Goal: Task Accomplishment & Management: Manage account settings

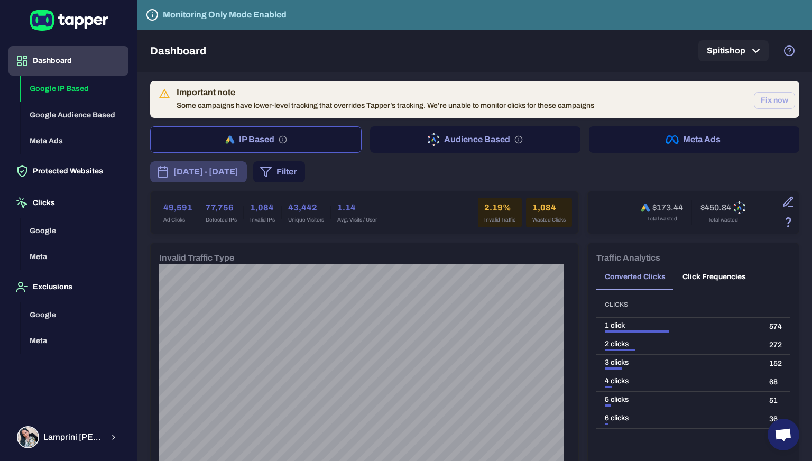
click at [238, 170] on span "[DATE] - [DATE]" at bounding box center [205, 171] width 65 height 13
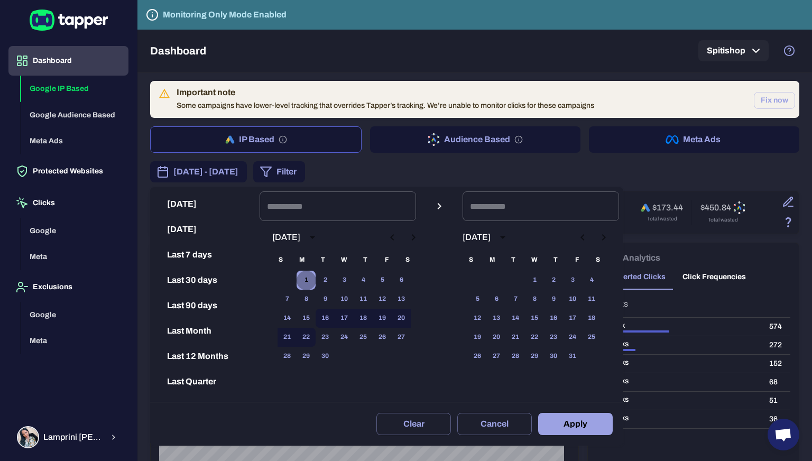
click at [316, 278] on button "1" at bounding box center [306, 280] width 19 height 19
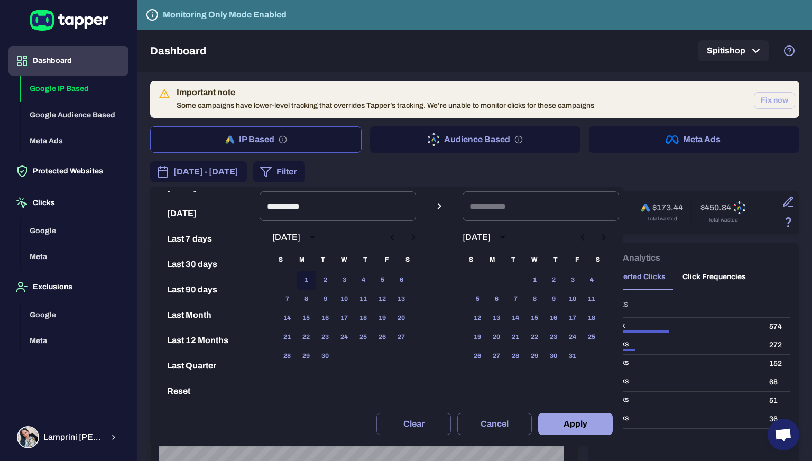
scroll to position [22, 0]
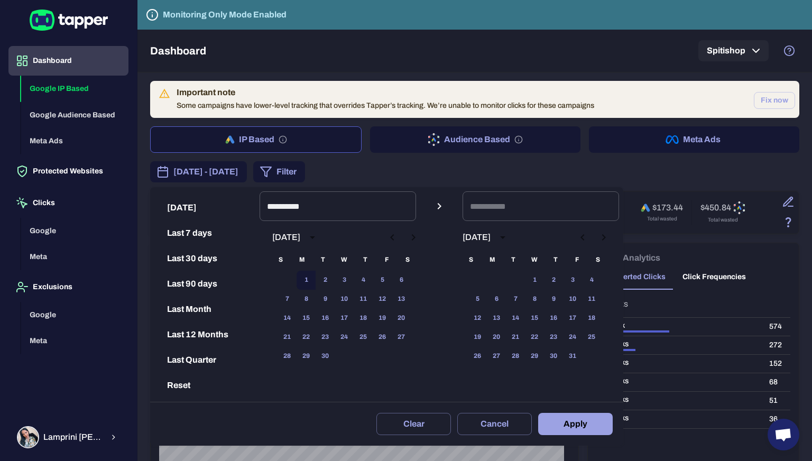
click at [205, 311] on button "Last Month" at bounding box center [204, 309] width 101 height 25
type input "**********"
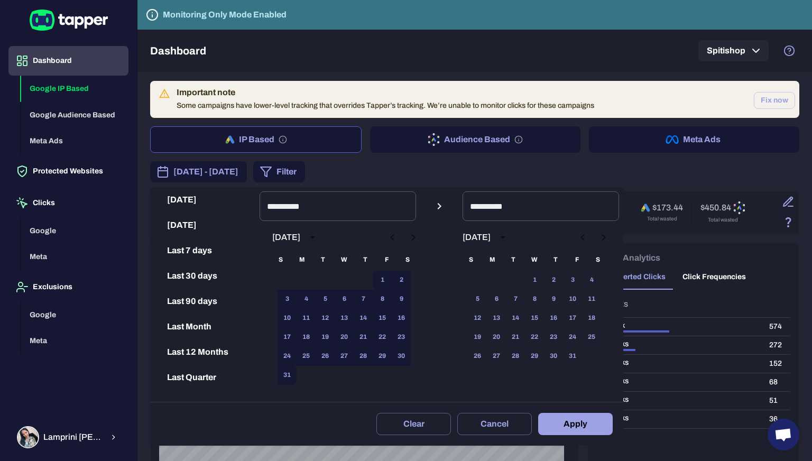
scroll to position [0, 0]
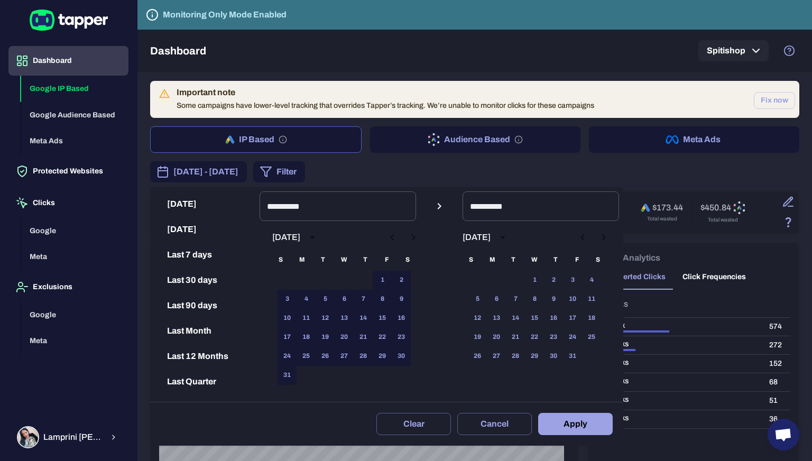
click at [420, 236] on icon "Next month" at bounding box center [413, 237] width 13 height 13
click at [309, 282] on button "1" at bounding box center [306, 280] width 19 height 19
type input "**********"
click at [297, 337] on button "21" at bounding box center [287, 337] width 19 height 19
type input "**********"
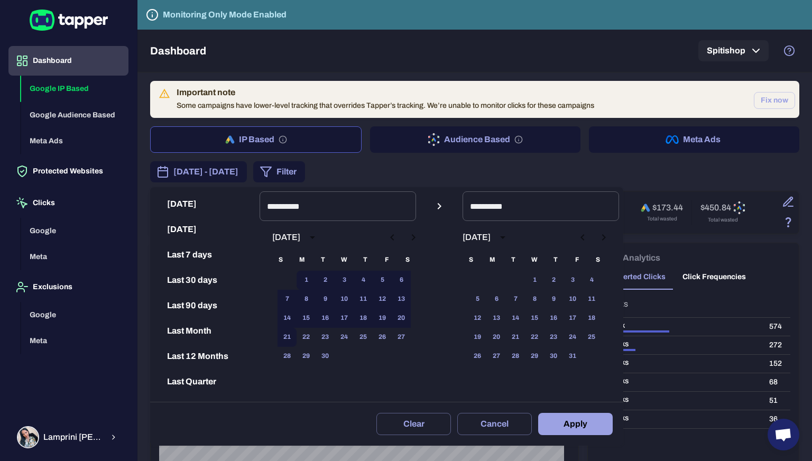
click at [577, 419] on button "Apply" at bounding box center [575, 424] width 75 height 22
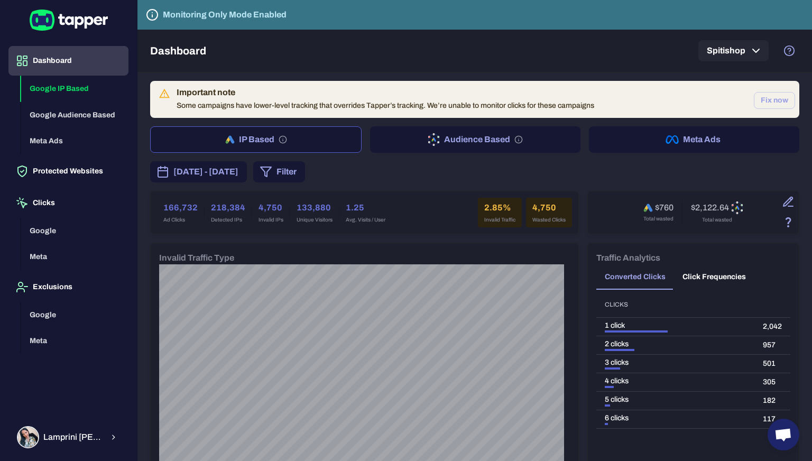
click at [493, 165] on div "[DATE] - [DATE] Filter" at bounding box center [474, 171] width 649 height 21
click at [651, 137] on button "Meta Ads" at bounding box center [694, 139] width 210 height 26
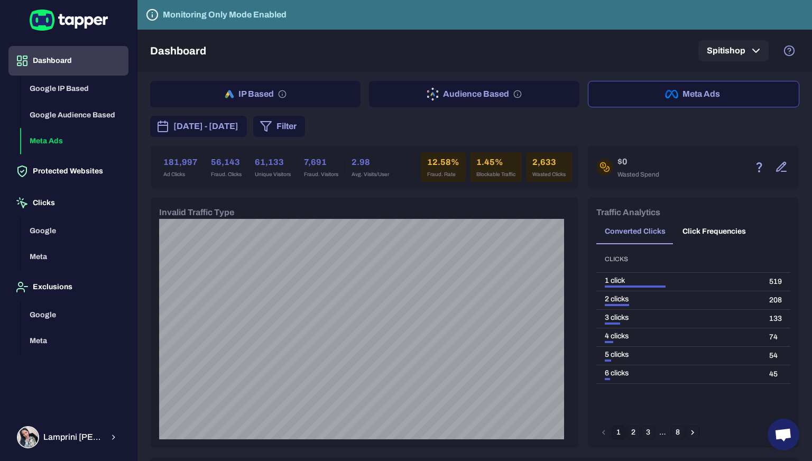
click at [429, 161] on h6 "12.58%" at bounding box center [443, 162] width 32 height 13
click at [445, 162] on h6 "12.58%" at bounding box center [443, 162] width 32 height 13
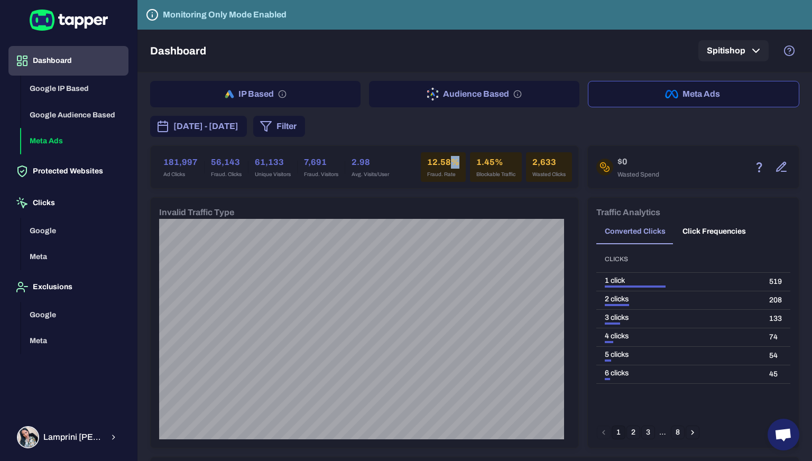
click at [445, 162] on h6 "12.58%" at bounding box center [443, 162] width 32 height 13
click at [567, 116] on div "[DATE] - [DATE] Filter" at bounding box center [474, 126] width 649 height 21
click at [241, 86] on button "IP Based" at bounding box center [255, 94] width 210 height 26
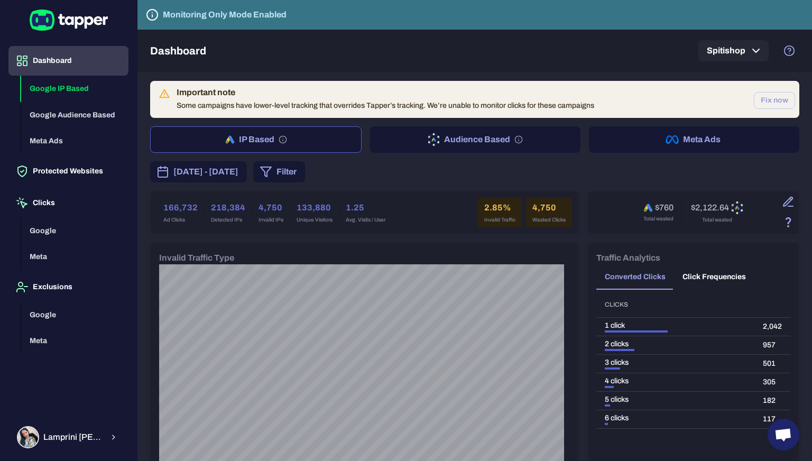
click at [218, 105] on div "Important note Some campaigns have lower-level tracking that overrides Tapper’s…" at bounding box center [386, 99] width 418 height 31
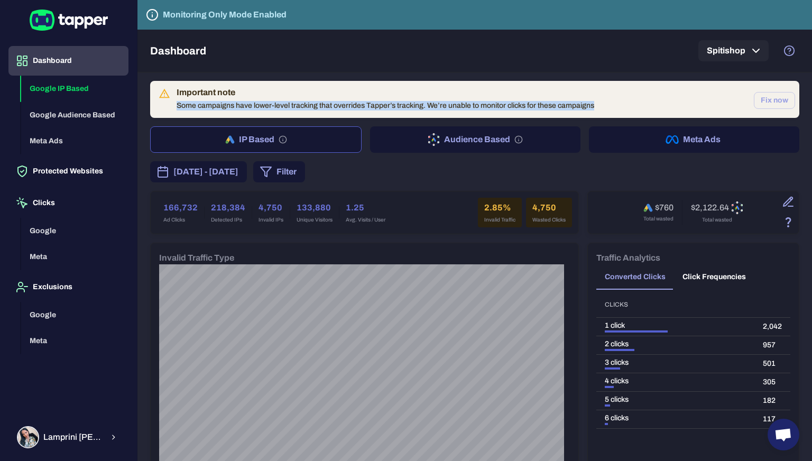
click at [218, 105] on div "Important note Some campaigns have lower-level tracking that overrides Tapper’s…" at bounding box center [386, 99] width 418 height 31
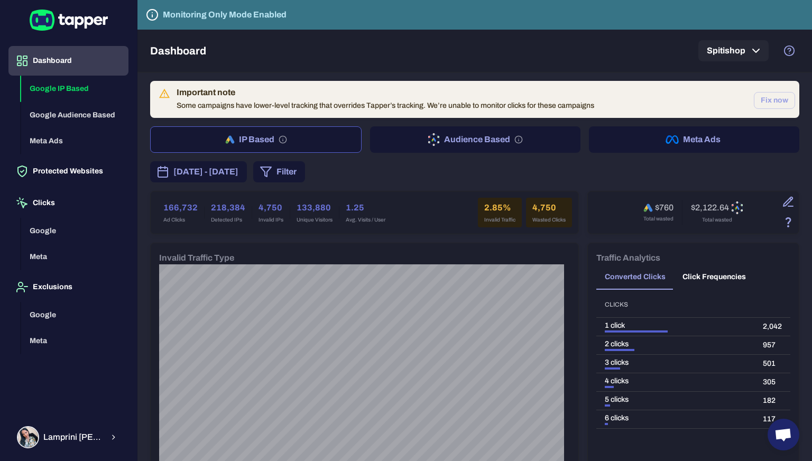
click at [419, 83] on div "Important note Some campaigns have lower-level tracking that overrides Tapper’s…" at bounding box center [474, 99] width 649 height 37
click at [439, 66] on div "Dashboard Spitishop" at bounding box center [474, 51] width 649 height 42
click at [764, 104] on button "Fix now" at bounding box center [774, 100] width 41 height 17
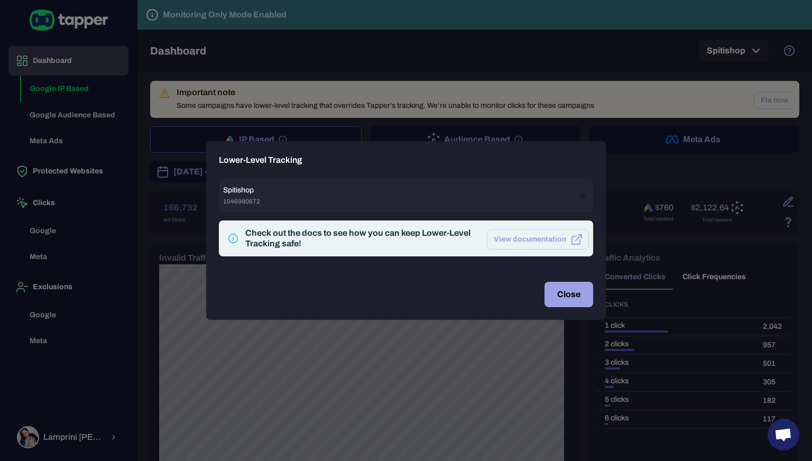
click at [390, 234] on div "Check out the docs to see how you can keep Lower-Level Tracking safe!" at bounding box center [361, 238] width 233 height 21
click at [583, 195] on icon at bounding box center [582, 195] width 13 height 13
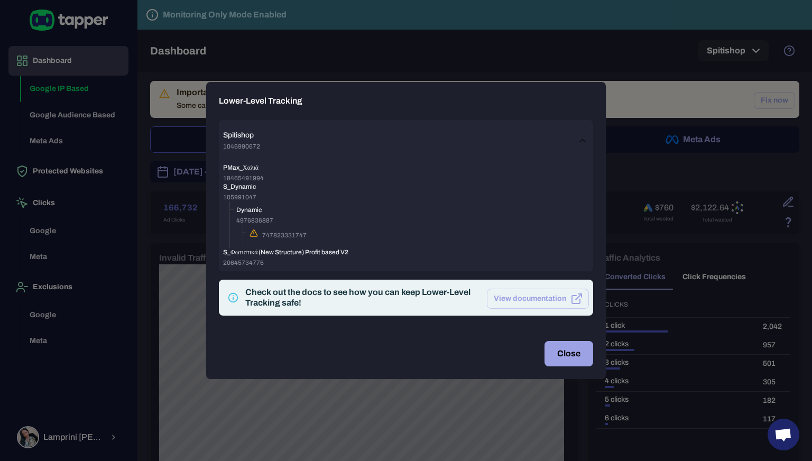
click at [261, 235] on div "747823331747" at bounding box center [419, 234] width 339 height 11
click at [250, 235] on icon "{unescapedlpurl}" at bounding box center [253, 233] width 7 height 6
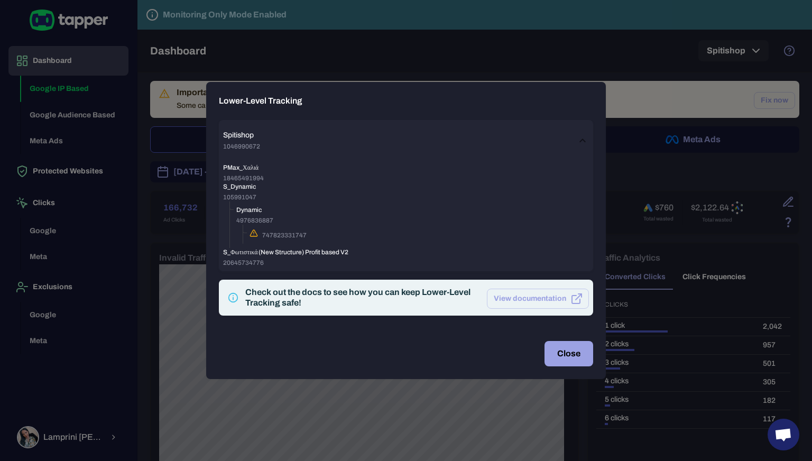
click at [238, 168] on span "PMax_Χαλιά" at bounding box center [406, 167] width 366 height 8
click at [263, 235] on span "747823331747" at bounding box center [284, 235] width 44 height 8
click at [263, 234] on span "747823331747" at bounding box center [284, 235] width 44 height 8
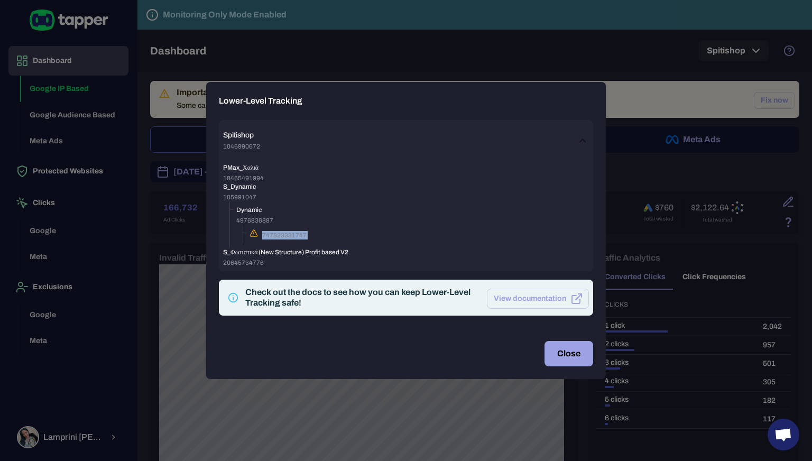
click at [263, 234] on span "747823331747" at bounding box center [284, 235] width 44 height 8
click at [560, 356] on button "Close" at bounding box center [569, 353] width 49 height 25
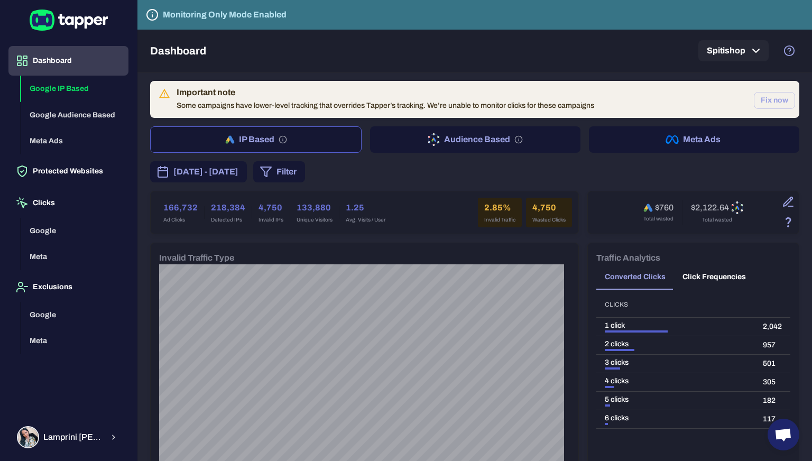
click at [676, 137] on button "Meta Ads" at bounding box center [694, 139] width 210 height 26
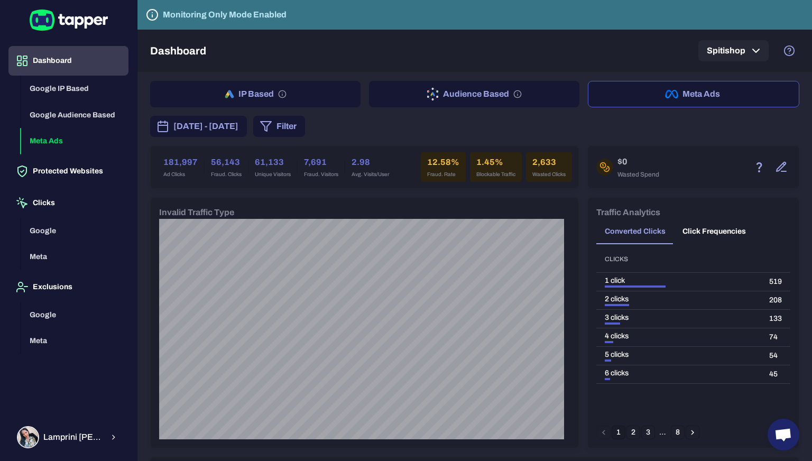
click at [473, 95] on button "Audience Based" at bounding box center [474, 94] width 210 height 26
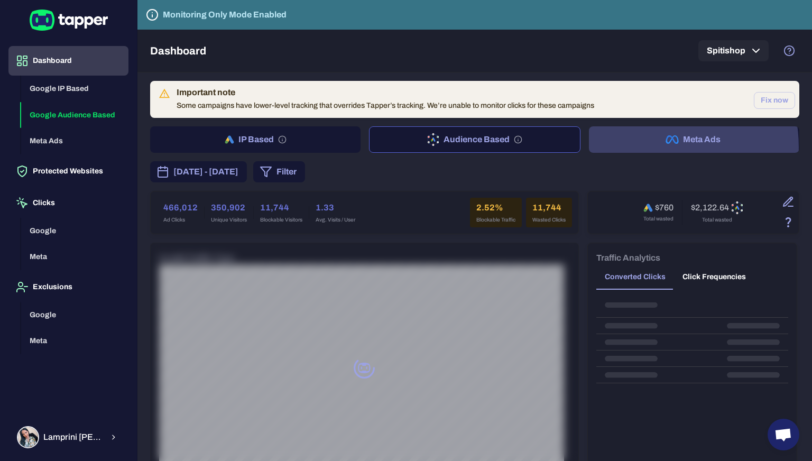
click at [647, 146] on button "Meta Ads" at bounding box center [694, 139] width 210 height 26
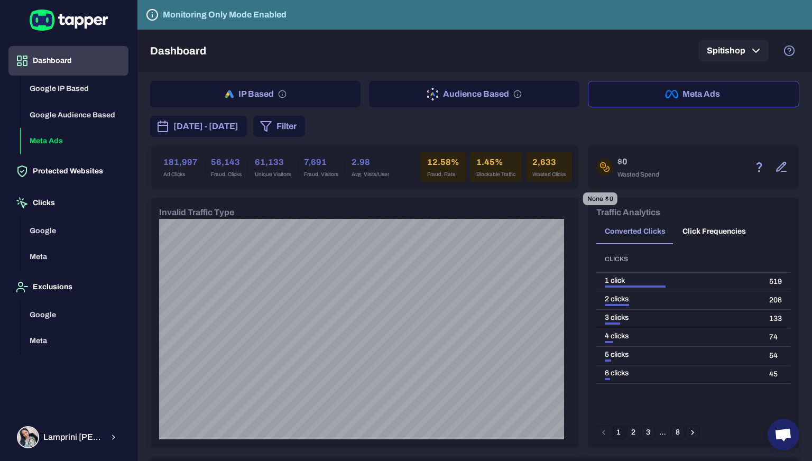
click at [617, 159] on h6 "$0" at bounding box center [638, 161] width 42 height 13
click at [567, 147] on div "181,997 Ad Clicks 56,143 Fraud. Clicks 61,133 Unique Visitors 7,691 Fraud. Visi…" at bounding box center [365, 167] width 428 height 42
click at [216, 96] on button "IP Based" at bounding box center [255, 94] width 210 height 26
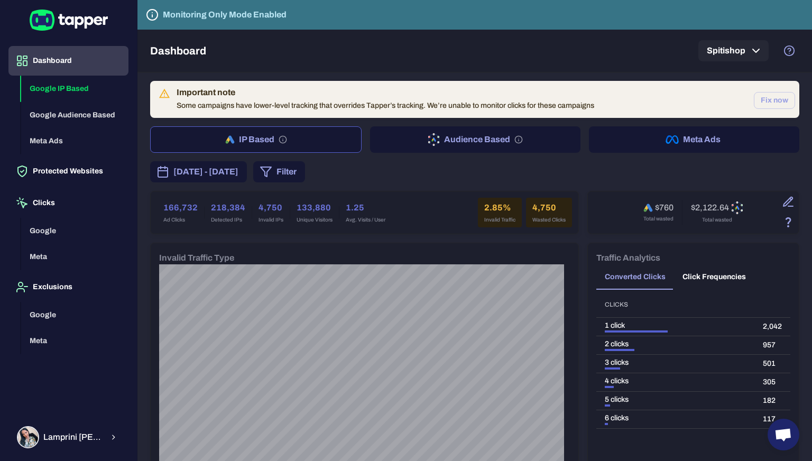
click at [488, 110] on div "Important note Some campaigns have lower-level tracking that overrides Tapper’s…" at bounding box center [386, 99] width 418 height 31
click at [783, 104] on button "Fix now" at bounding box center [774, 100] width 41 height 17
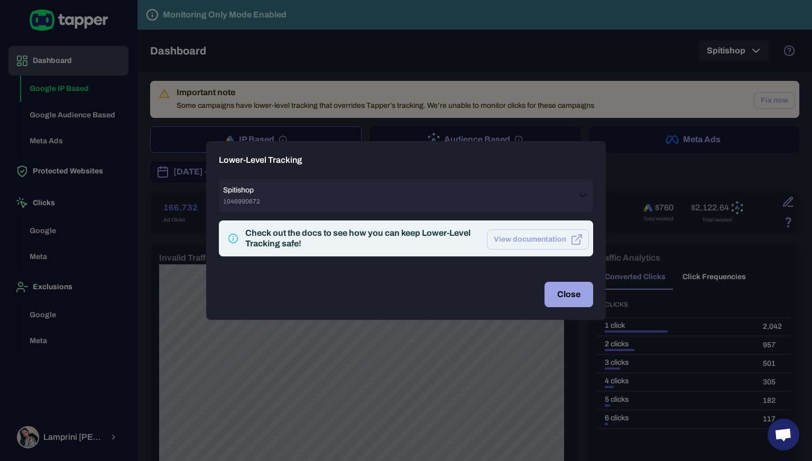
click at [344, 190] on div "Spitishop 1046990672" at bounding box center [399, 196] width 353 height 20
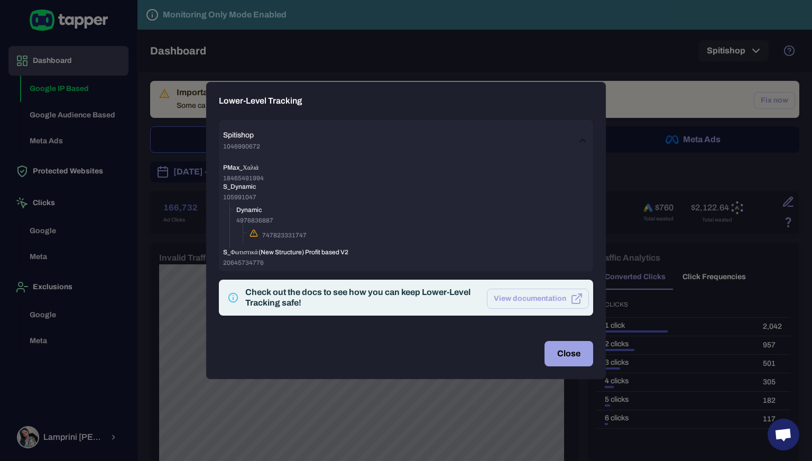
click at [363, 68] on div "Lower-Level Tracking Spitishop 1046990672 PMax_Χαλιά 18465491994 S_Dynamic 1059…" at bounding box center [406, 230] width 812 height 461
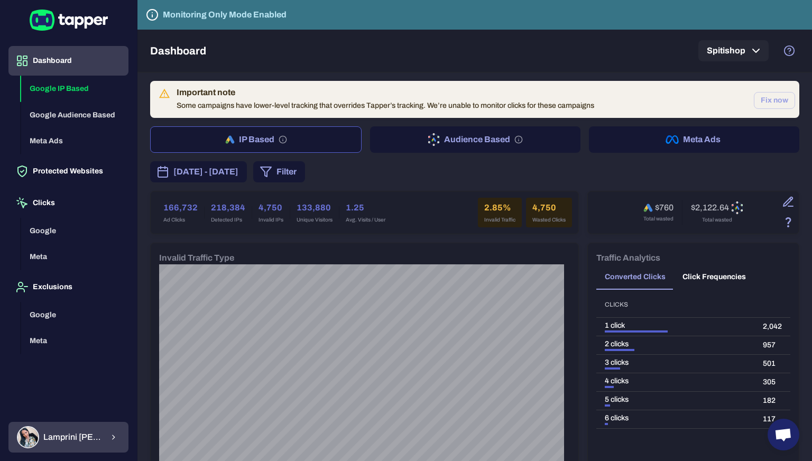
click at [94, 437] on span "Lamprini Reppa" at bounding box center [73, 437] width 60 height 11
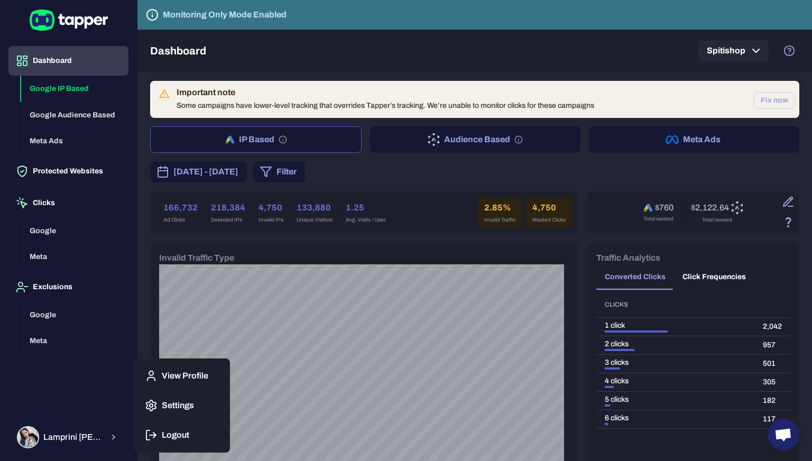
click at [177, 405] on p "Settings" at bounding box center [178, 405] width 32 height 11
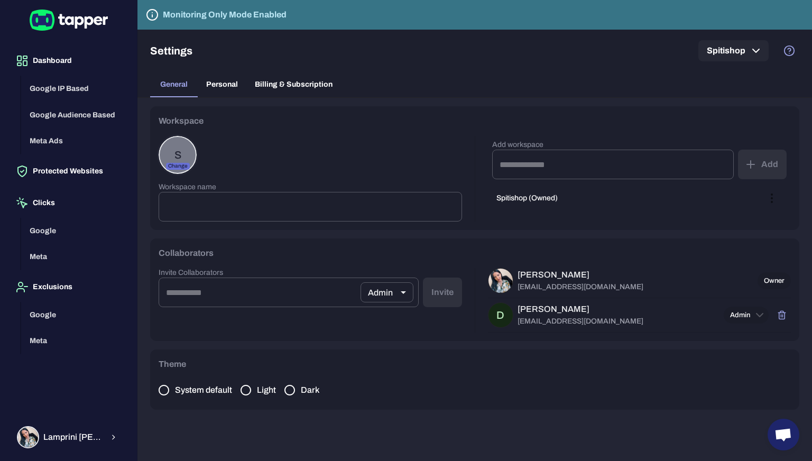
type input "*********"
click at [345, 301] on input "email" at bounding box center [260, 293] width 202 height 30
click at [414, 298] on div "Admin ***** ​ ​" at bounding box center [289, 293] width 260 height 30
click at [401, 299] on body "Dashboard Google IP Based Google Audience Based Meta Ads Protected Websites Cli…" at bounding box center [406, 230] width 812 height 461
click at [288, 298] on div at bounding box center [406, 230] width 812 height 461
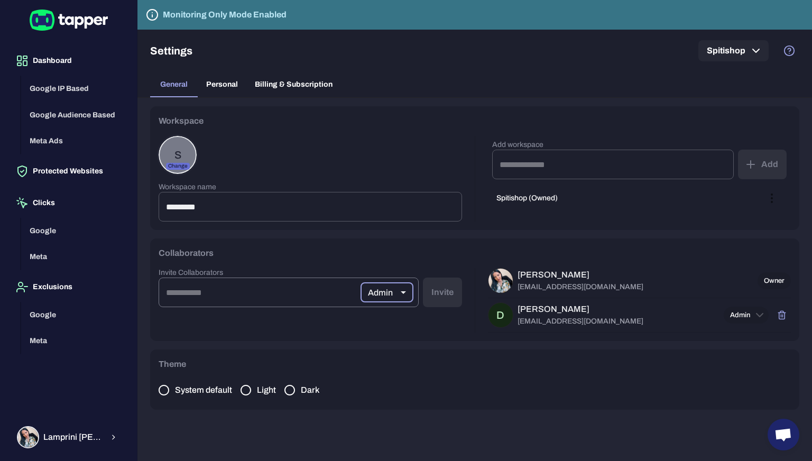
click at [282, 293] on input "email" at bounding box center [260, 293] width 202 height 30
click at [259, 292] on input "***" at bounding box center [260, 293] width 202 height 30
paste input "**********"
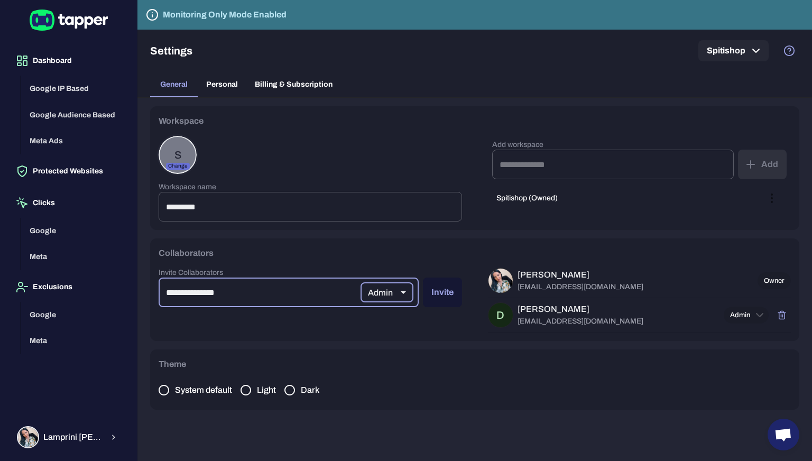
type input "**********"
click at [436, 292] on button "Invite" at bounding box center [442, 293] width 39 height 30
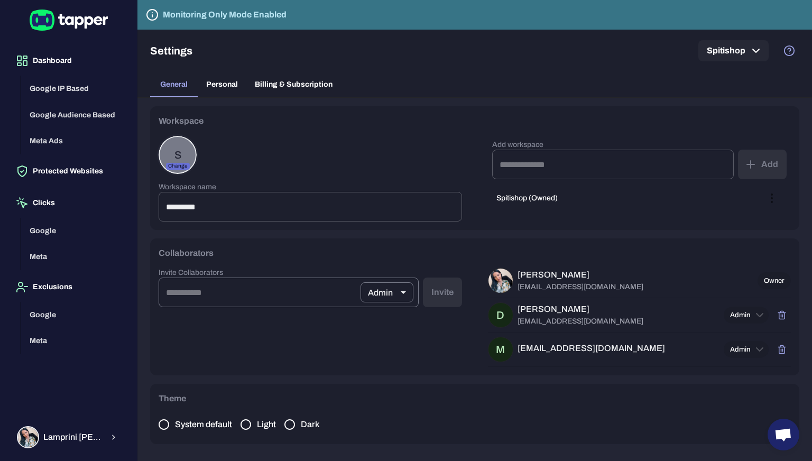
click at [220, 293] on input "email" at bounding box center [260, 293] width 202 height 30
paste input "**********"
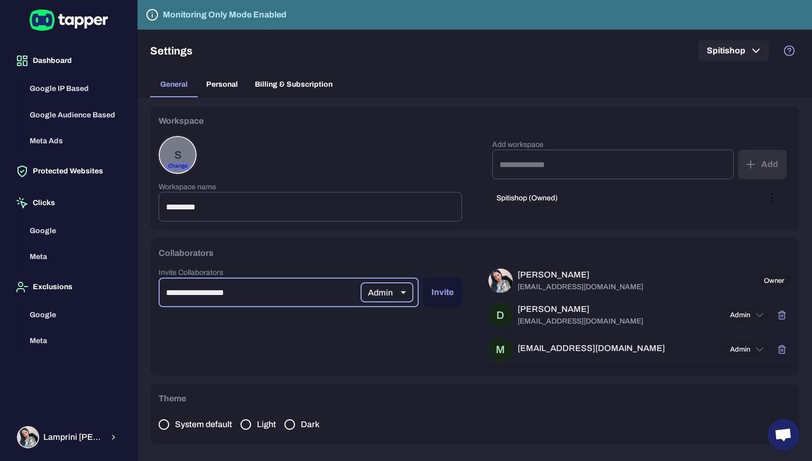
type input "**********"
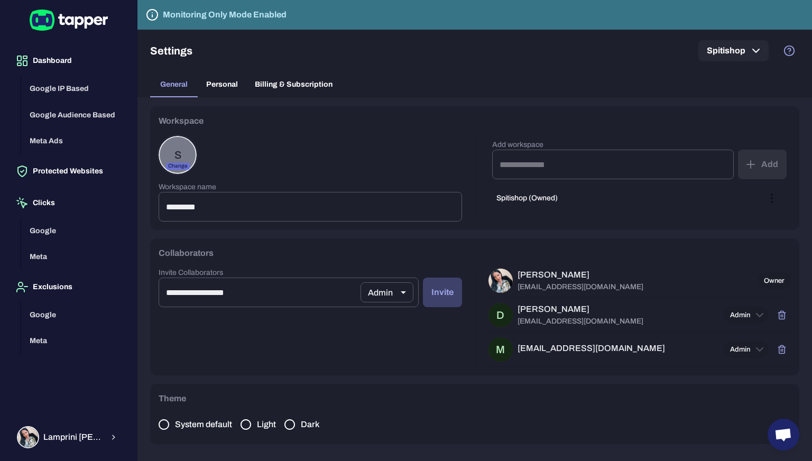
click at [430, 299] on button "Invite" at bounding box center [442, 293] width 39 height 30
